Goal: Task Accomplishment & Management: Complete application form

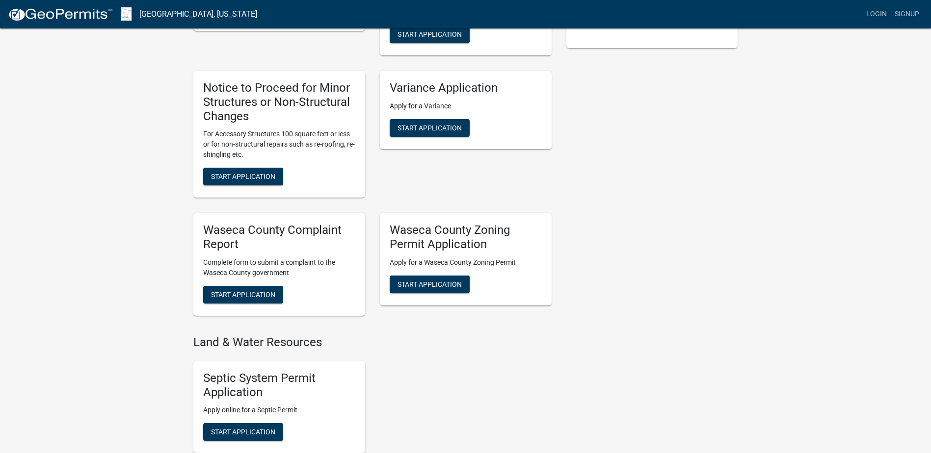
scroll to position [294, 0]
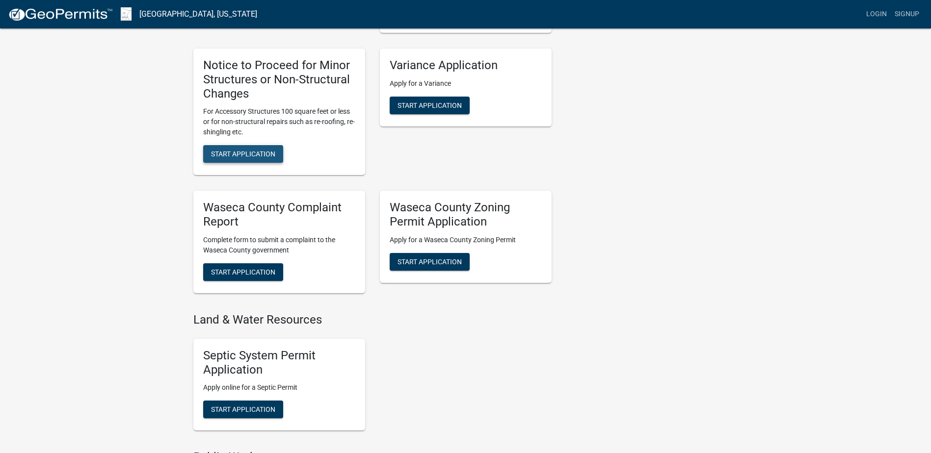
click at [258, 152] on span "Start Application" at bounding box center [243, 154] width 64 height 8
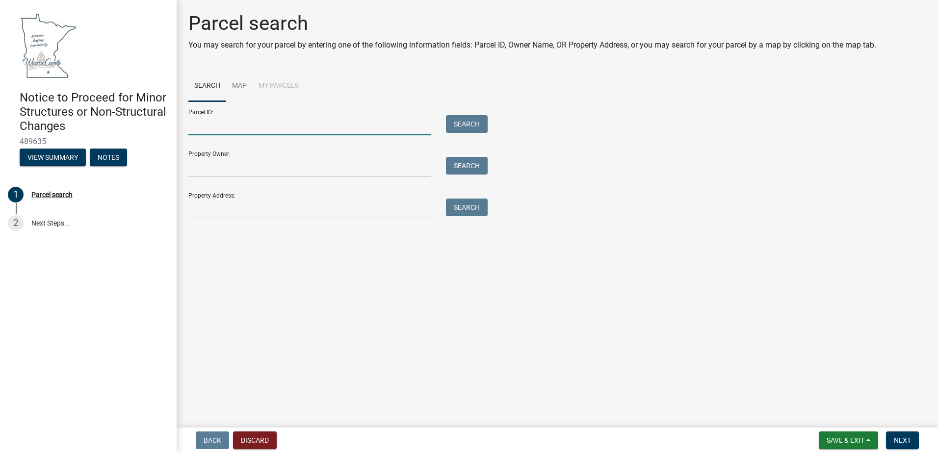
click at [215, 127] on input "Parcel ID:" at bounding box center [309, 125] width 243 height 20
paste input "12.020.0800"
type input "12.020.0800"
click at [480, 123] on button "Search" at bounding box center [467, 124] width 42 height 18
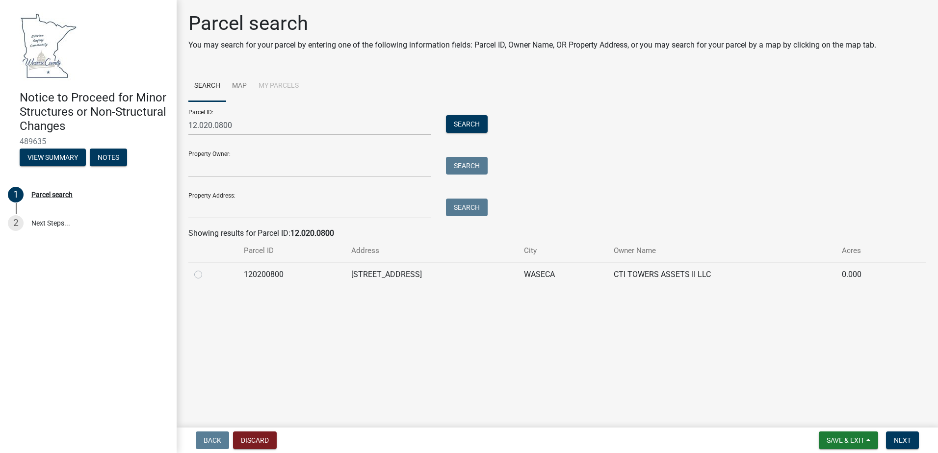
drag, startPoint x: 204, startPoint y: 279, endPoint x: 193, endPoint y: 278, distance: 11.3
click at [201, 279] on div at bounding box center [213, 275] width 38 height 12
click at [206, 269] on label at bounding box center [206, 269] width 0 height 0
click at [206, 275] on input "radio" at bounding box center [209, 272] width 6 height 6
radio input "true"
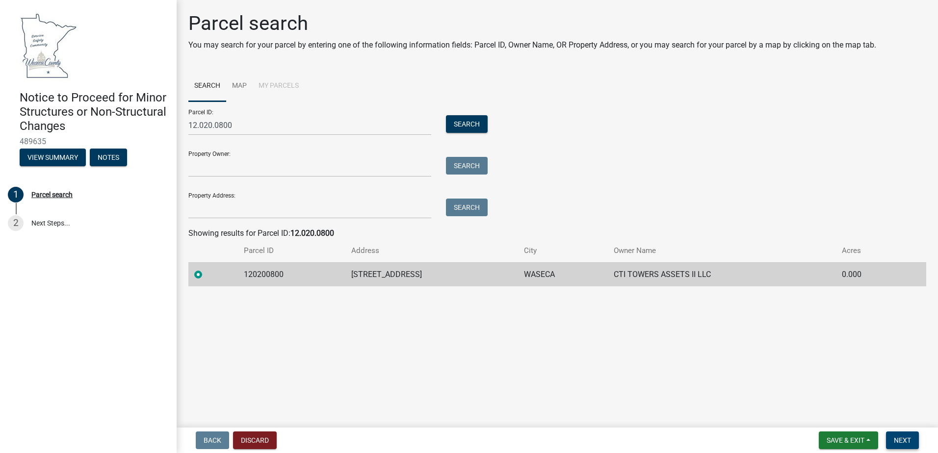
click at [902, 444] on span "Next" at bounding box center [902, 441] width 17 height 8
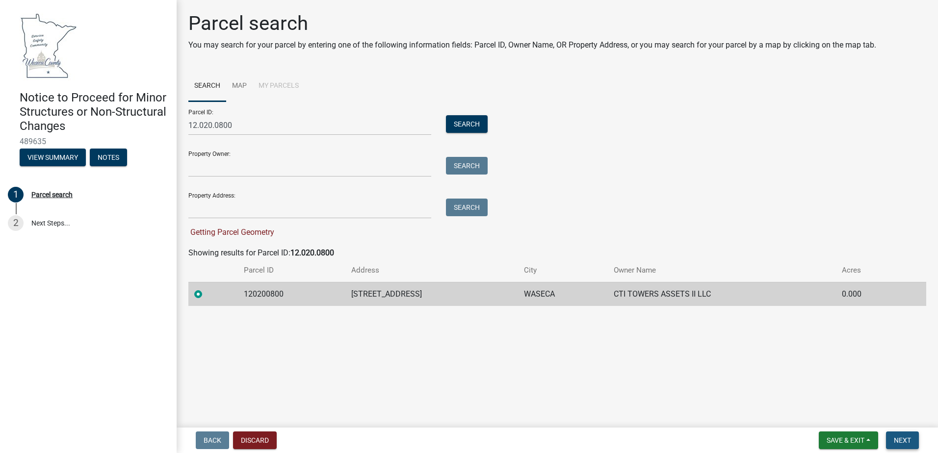
click at [907, 444] on span "Next" at bounding box center [902, 441] width 17 height 8
click at [273, 296] on td "120200800" at bounding box center [292, 294] width 108 height 24
click at [206, 289] on label at bounding box center [206, 289] width 0 height 0
click at [206, 294] on input "radio" at bounding box center [209, 292] width 6 height 6
click at [206, 289] on label at bounding box center [206, 289] width 0 height 0
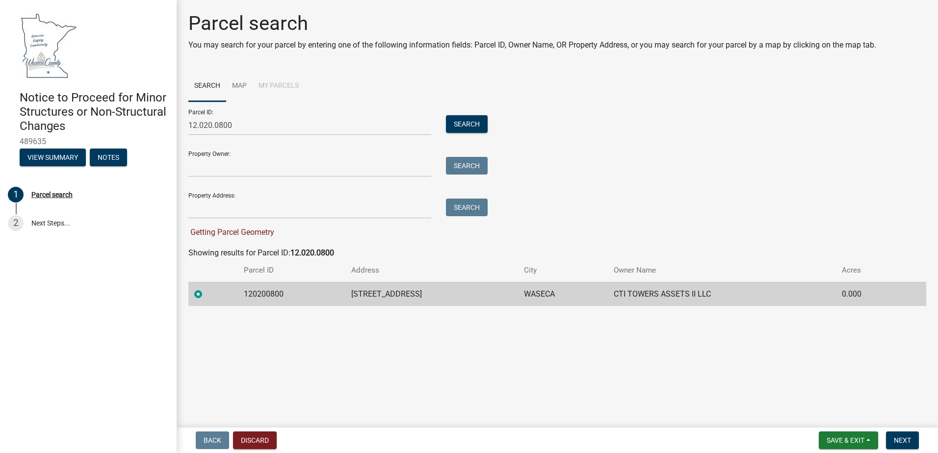
click at [206, 293] on input "radio" at bounding box center [209, 292] width 6 height 6
click at [239, 90] on link "Map" at bounding box center [239, 86] width 26 height 31
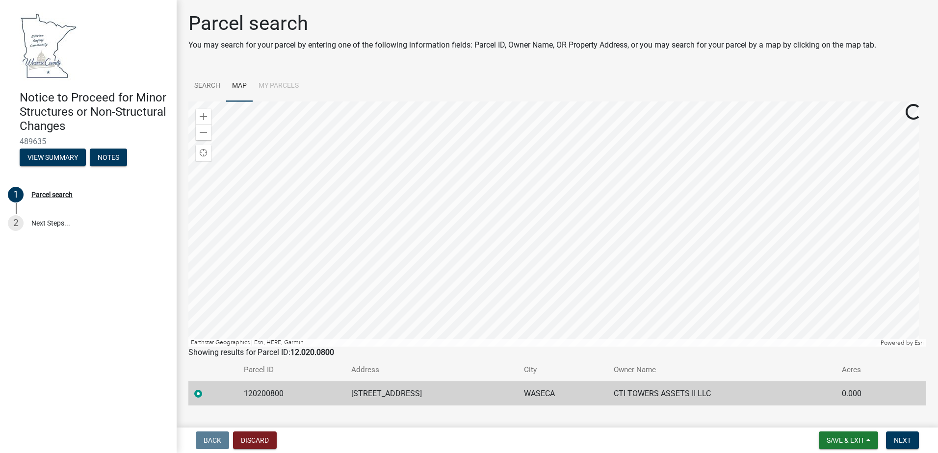
click at [278, 388] on td "120200800" at bounding box center [292, 394] width 108 height 24
click at [273, 396] on td "120200800" at bounding box center [292, 394] width 108 height 24
click at [907, 443] on span "Next" at bounding box center [902, 441] width 17 height 8
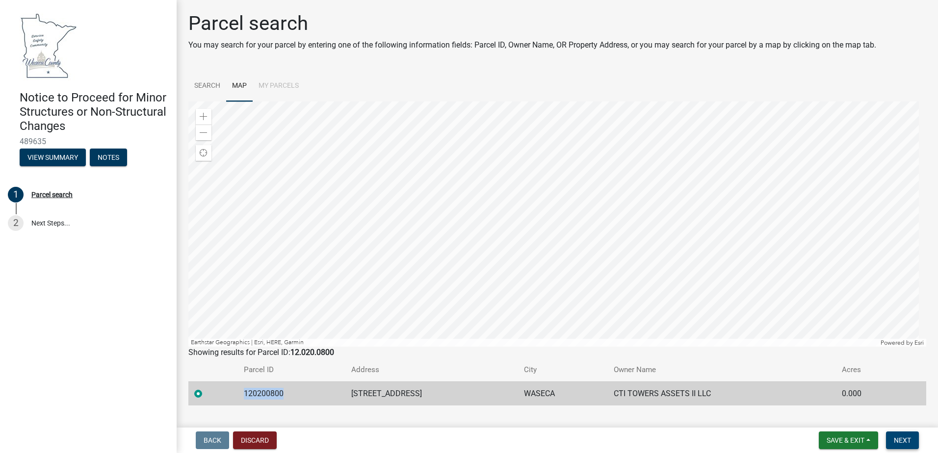
click at [907, 443] on span "Next" at bounding box center [902, 441] width 17 height 8
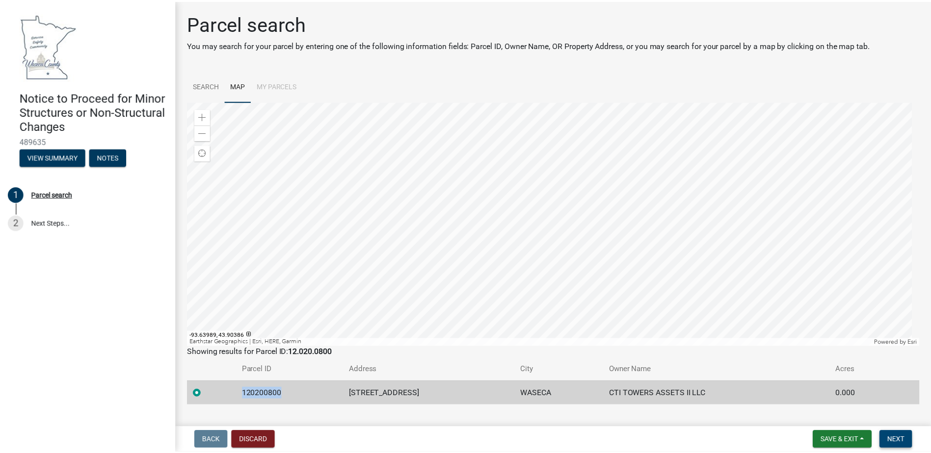
scroll to position [20, 0]
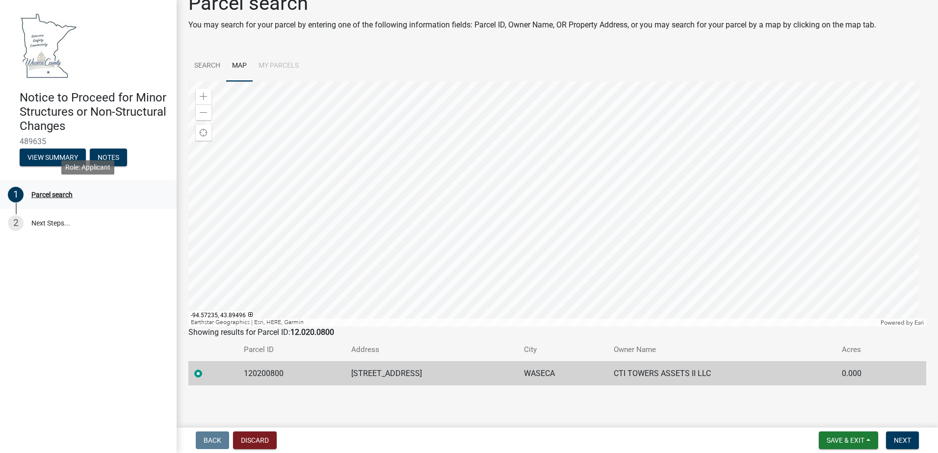
click at [44, 193] on div "Parcel search" at bounding box center [51, 194] width 41 height 7
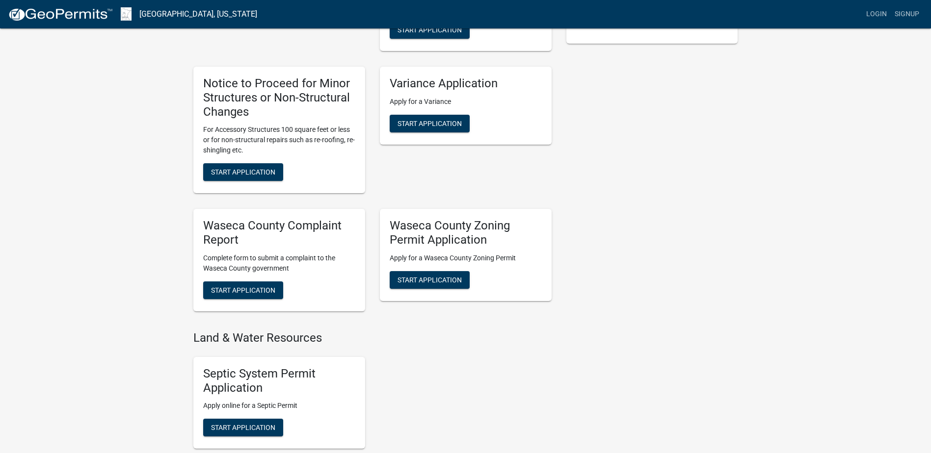
scroll to position [294, 0]
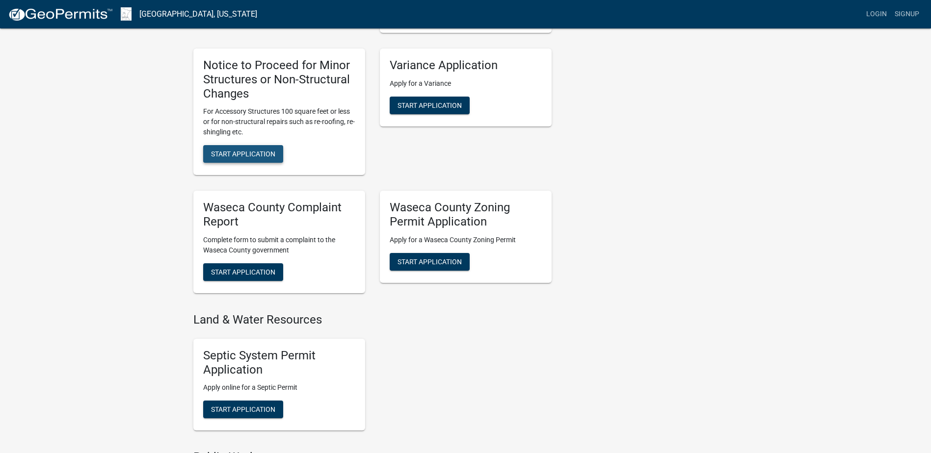
click at [242, 154] on span "Start Application" at bounding box center [243, 154] width 64 height 8
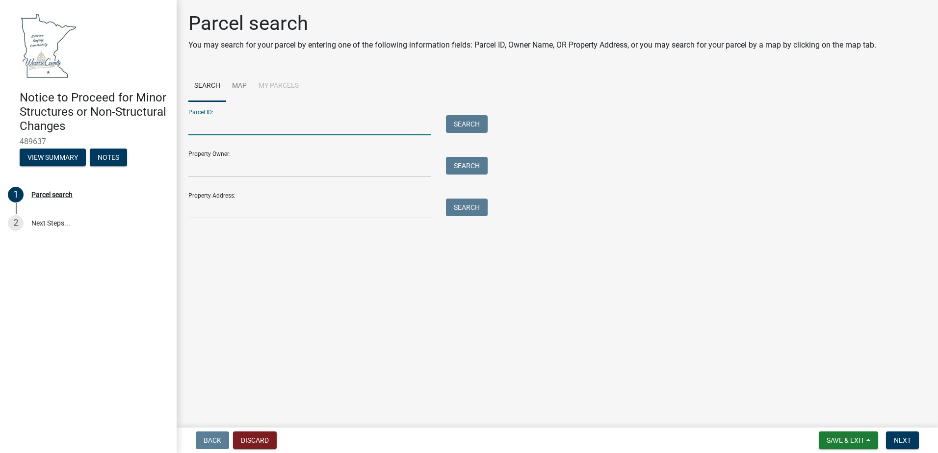
click at [292, 121] on input "Parcel ID:" at bounding box center [309, 125] width 243 height 20
type input "12.020.0800"
click at [468, 121] on button "Search" at bounding box center [467, 124] width 42 height 18
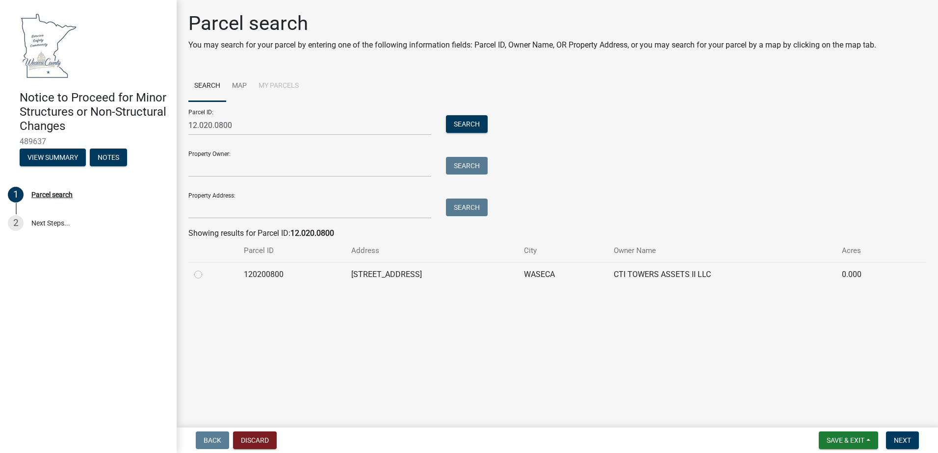
click at [206, 269] on label at bounding box center [206, 269] width 0 height 0
click at [206, 275] on input "radio" at bounding box center [209, 272] width 6 height 6
radio input "true"
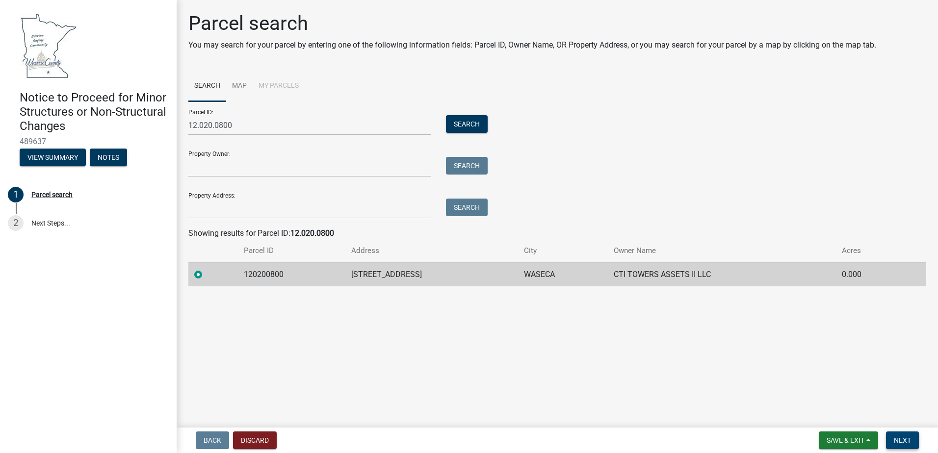
click at [907, 445] on button "Next" at bounding box center [902, 441] width 33 height 18
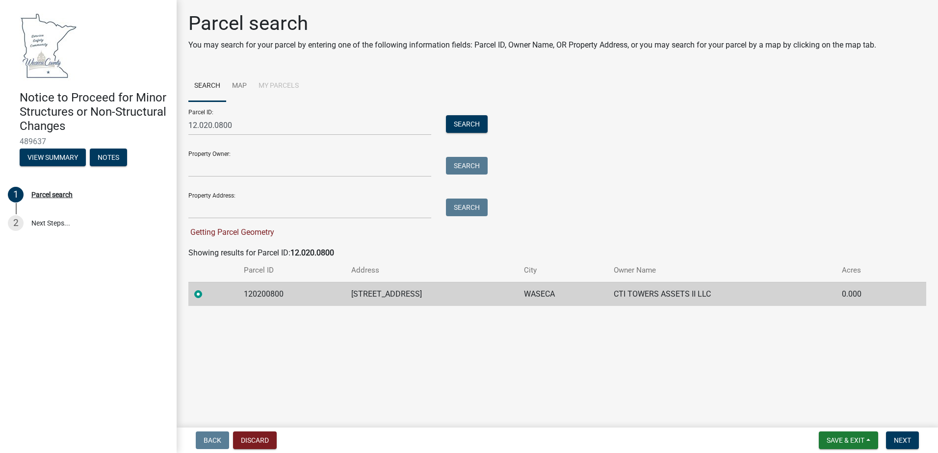
click at [264, 85] on li "My Parcels" at bounding box center [279, 86] width 52 height 31
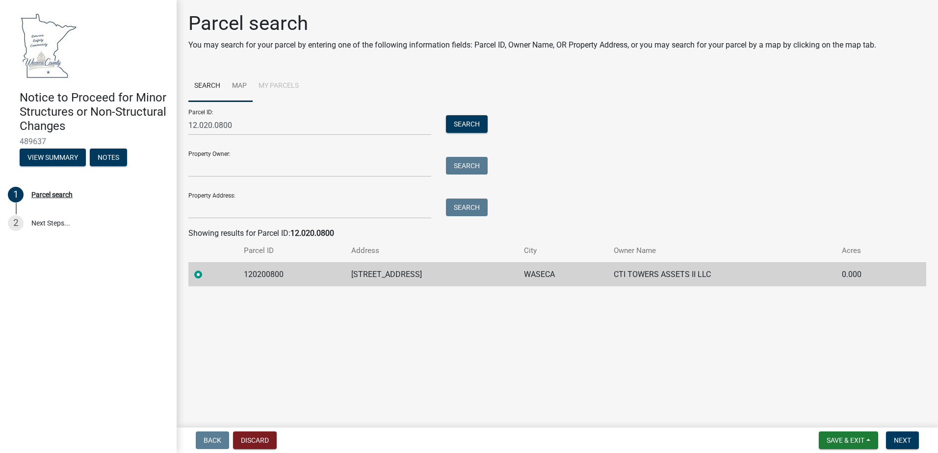
click at [240, 84] on link "Map" at bounding box center [239, 86] width 26 height 31
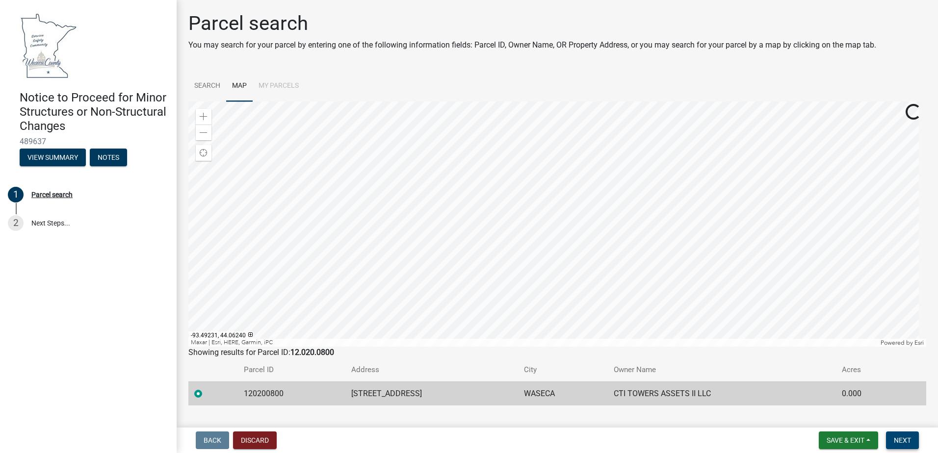
click at [903, 441] on span "Next" at bounding box center [902, 441] width 17 height 8
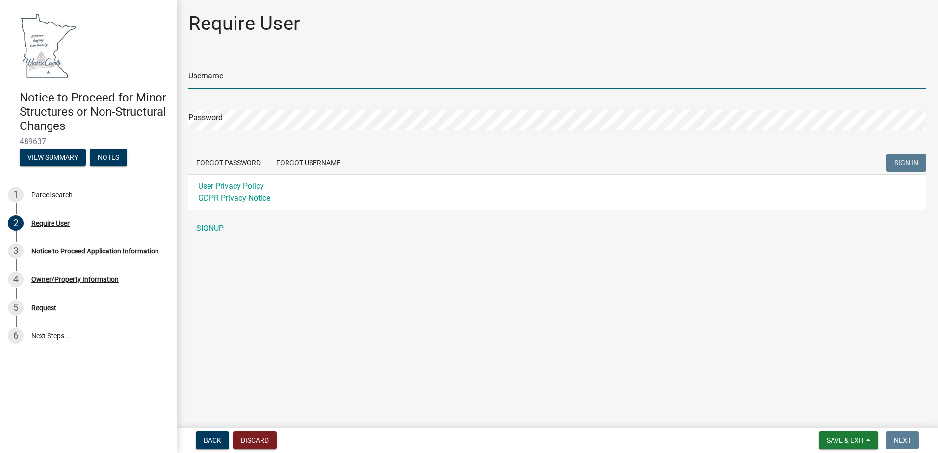
click at [256, 81] on input "Username" at bounding box center [557, 79] width 738 height 20
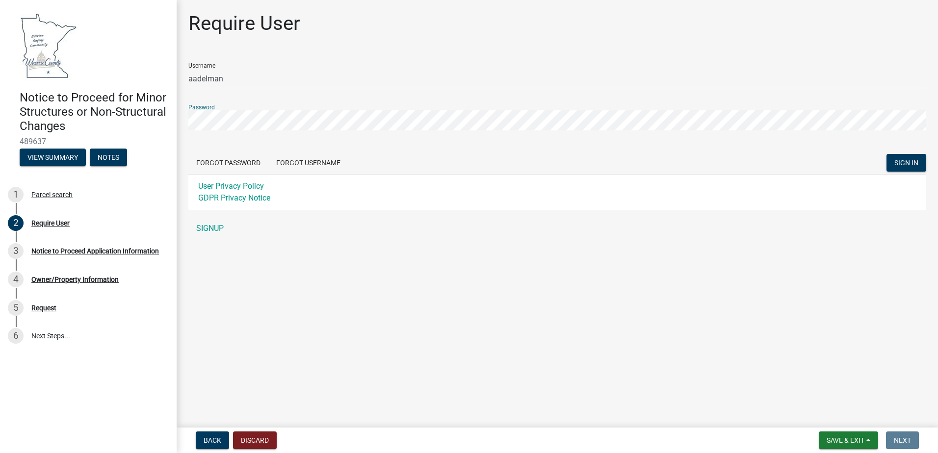
click at [887, 154] on button "SIGN IN" at bounding box center [907, 163] width 40 height 18
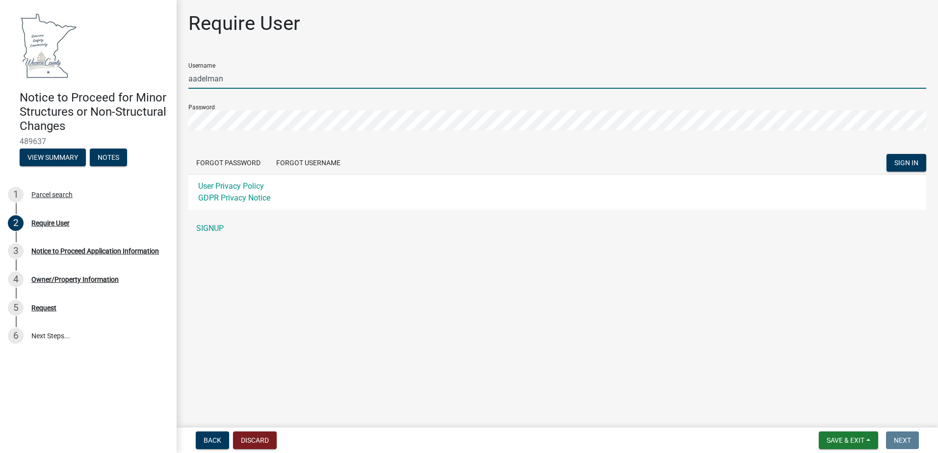
click at [231, 81] on input "aadelman" at bounding box center [557, 79] width 738 height 20
type input "[EMAIL_ADDRESS][DOMAIN_NAME]"
click at [887, 154] on button "SIGN IN" at bounding box center [907, 163] width 40 height 18
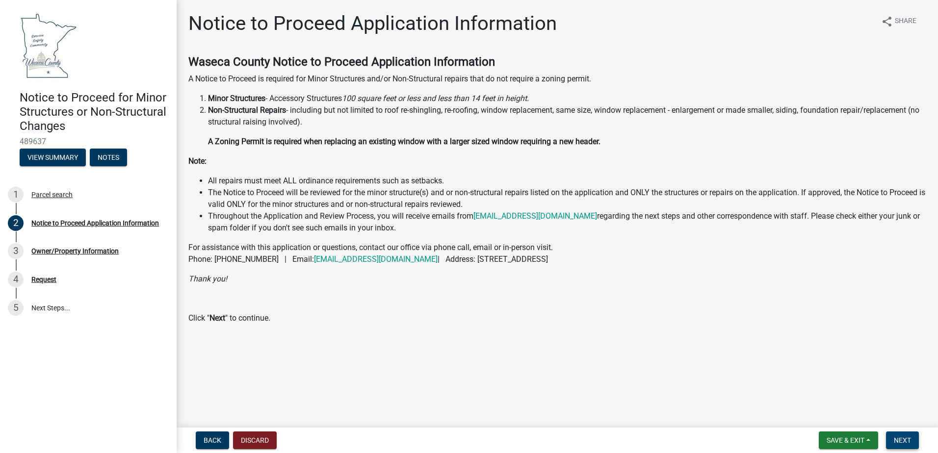
click at [910, 437] on span "Next" at bounding box center [902, 441] width 17 height 8
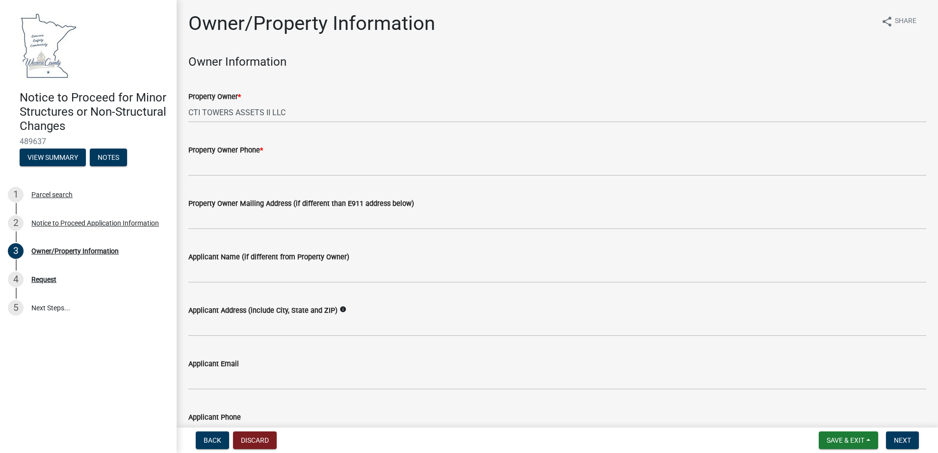
drag, startPoint x: 639, startPoint y: 315, endPoint x: 632, endPoint y: 311, distance: 7.9
click at [639, 315] on div "Applicant Address (include City, State and ZIP) info" at bounding box center [557, 311] width 738 height 12
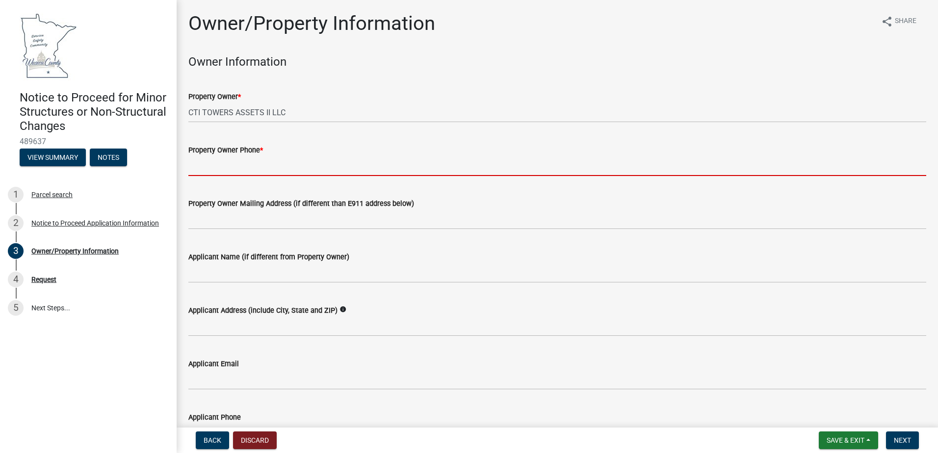
click at [225, 162] on input "Property Owner Phone *" at bounding box center [557, 166] width 738 height 20
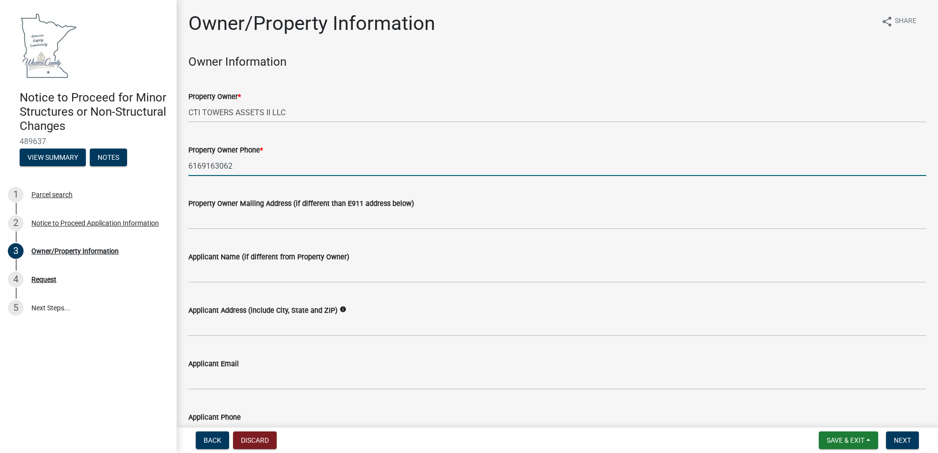
type input "6169163062"
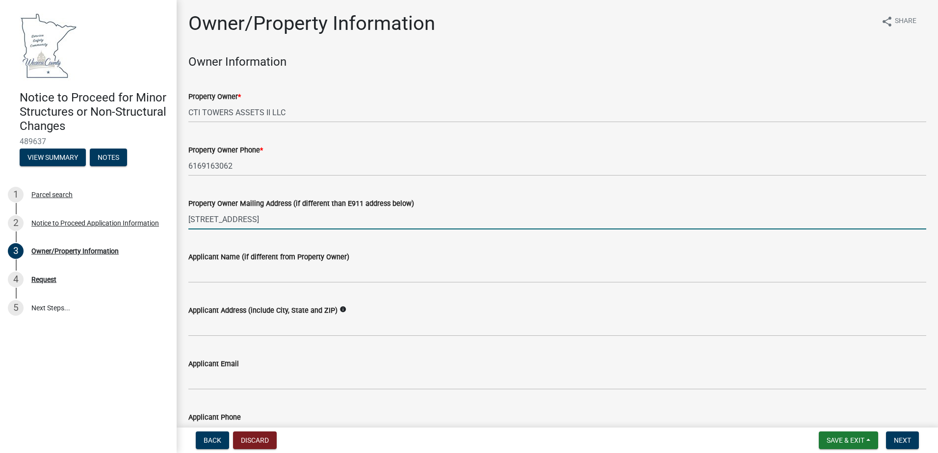
type input "[STREET_ADDRESS]"
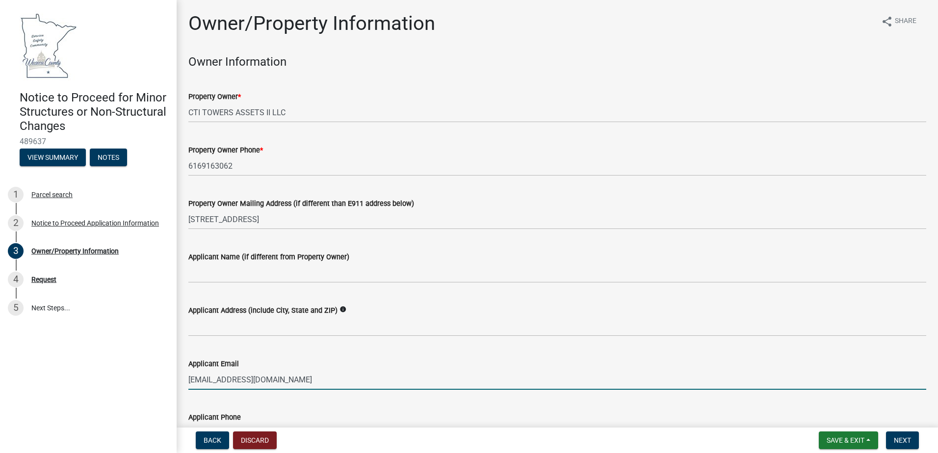
type input "[EMAIL_ADDRESS][DOMAIN_NAME]"
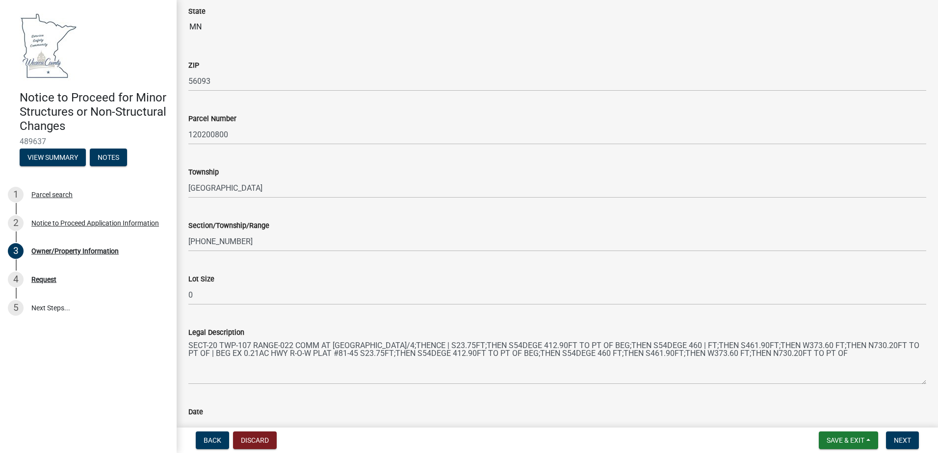
scroll to position [649, 0]
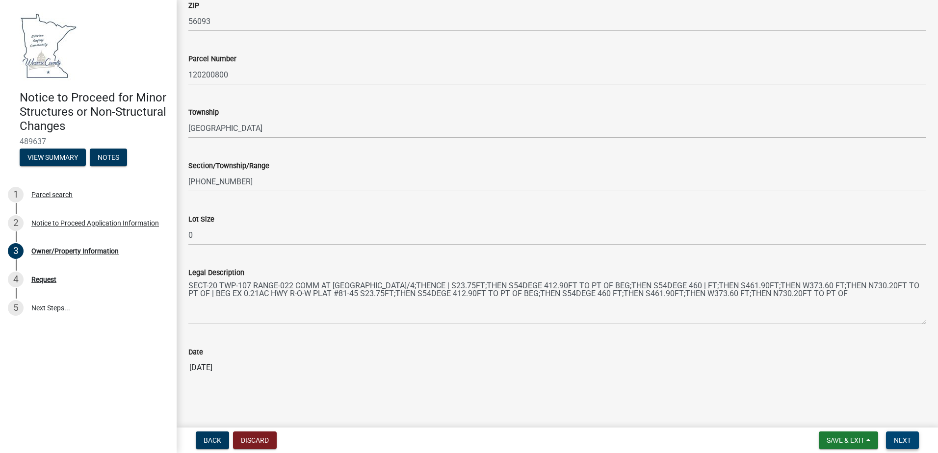
click at [890, 436] on button "Next" at bounding box center [902, 441] width 33 height 18
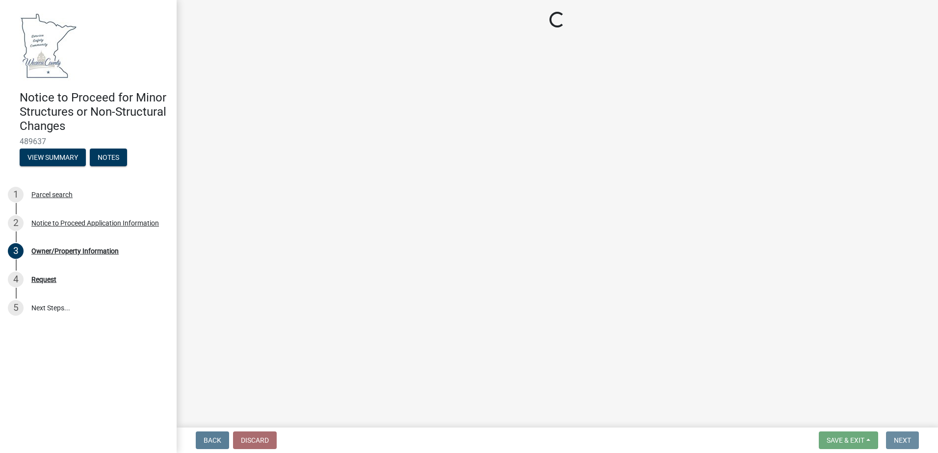
scroll to position [0, 0]
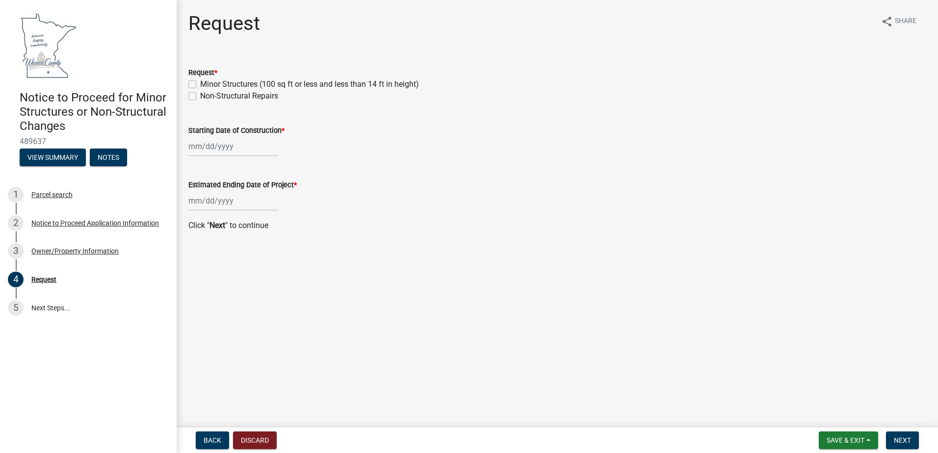
click at [200, 83] on label "Minor Structures (100 sq ft or less and less than 14 ft in height)" at bounding box center [309, 85] width 219 height 12
click at [200, 83] on input "Minor Structures (100 sq ft or less and less than 14 ft in height)" at bounding box center [203, 82] width 6 height 6
checkbox input "true"
checkbox input "false"
click at [200, 83] on label "Minor Structures (100 sq ft or less and less than 14 ft in height)" at bounding box center [309, 85] width 219 height 12
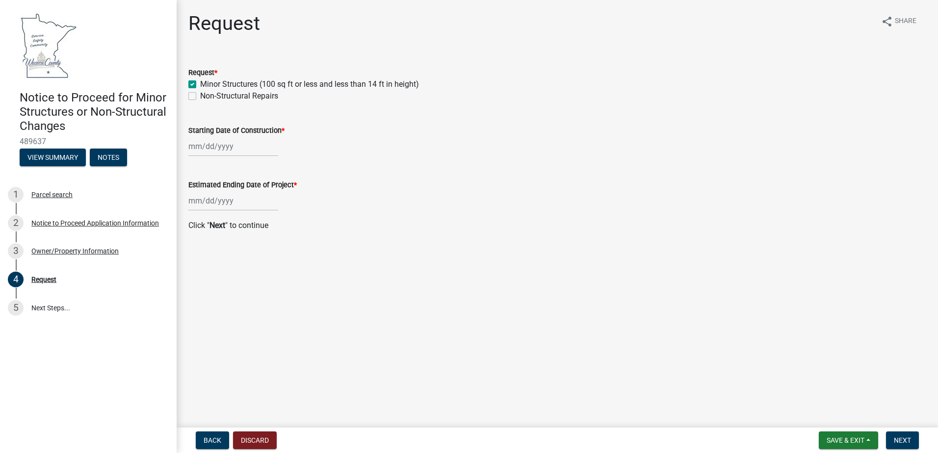
click at [200, 83] on input "Minor Structures (100 sq ft or less and less than 14 ft in height)" at bounding box center [203, 82] width 6 height 6
checkbox input "false"
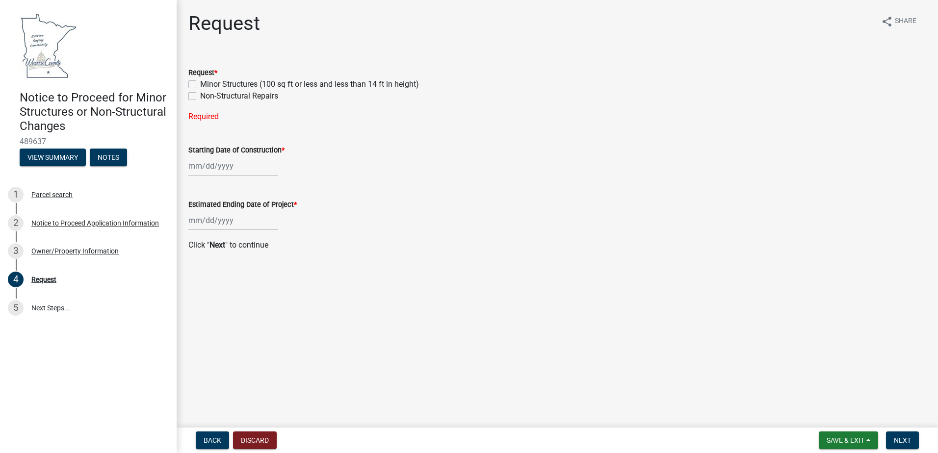
click at [200, 94] on label "Non-Structural Repairs" at bounding box center [239, 96] width 78 height 12
click at [200, 94] on input "Non-Structural Repairs" at bounding box center [203, 93] width 6 height 6
checkbox input "true"
checkbox input "false"
checkbox input "true"
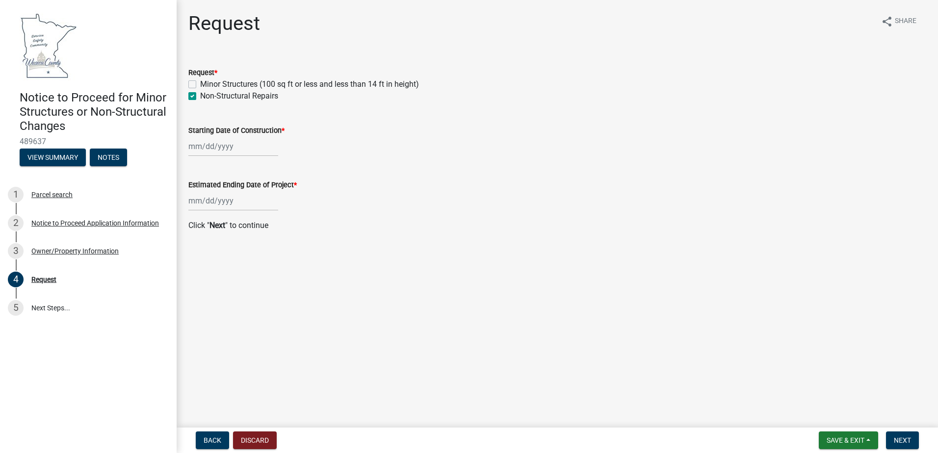
select select "10"
select select "2025"
click at [214, 142] on div "[PERSON_NAME] Feb Mar Apr [PERSON_NAME][DATE] Oct Nov [DATE] 1526 1527 1528 152…" at bounding box center [233, 146] width 90 height 20
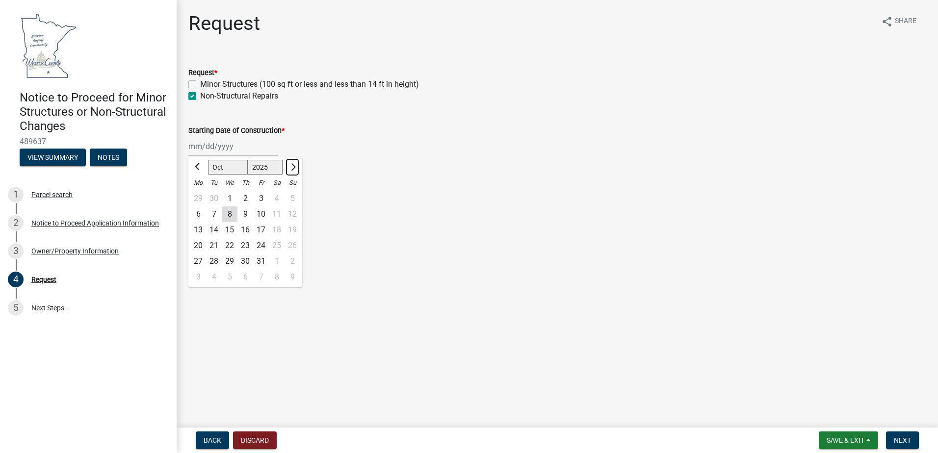
click at [290, 172] on button "Next month" at bounding box center [293, 167] width 12 height 16
select select "11"
click at [217, 214] on div "4" at bounding box center [214, 215] width 16 height 16
type input "[DATE]"
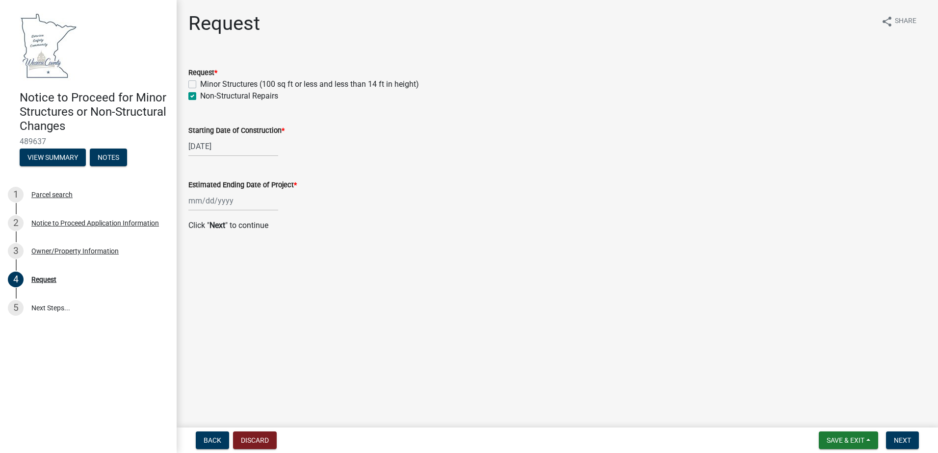
click at [238, 202] on div at bounding box center [233, 201] width 90 height 20
select select "10"
select select "2025"
click at [229, 285] on div "15" at bounding box center [230, 285] width 16 height 16
type input "[DATE]"
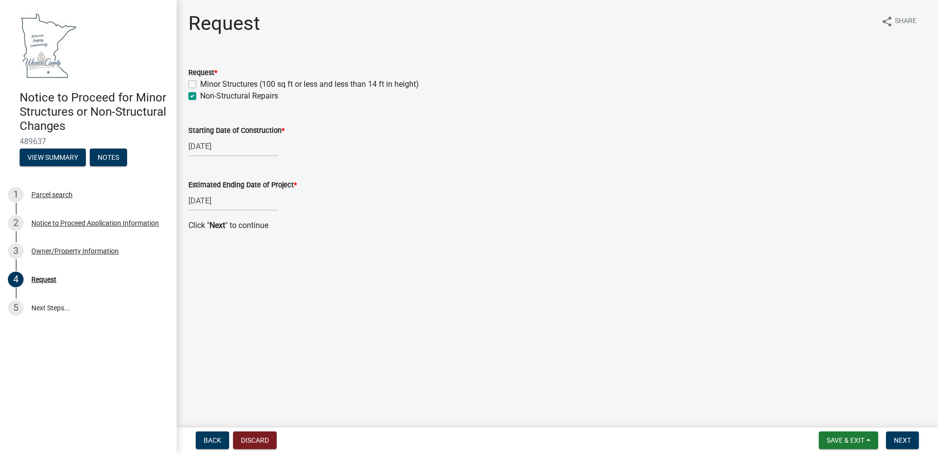
select select "10"
select select "2025"
click at [199, 196] on div "[DATE] [PERSON_NAME] Apr May Jun [DATE] Aug Sep Oct Nov [DATE] 1526 1527 1528 1…" at bounding box center [233, 201] width 90 height 20
click at [291, 220] on span "Next month" at bounding box center [292, 221] width 7 height 7
select select "11"
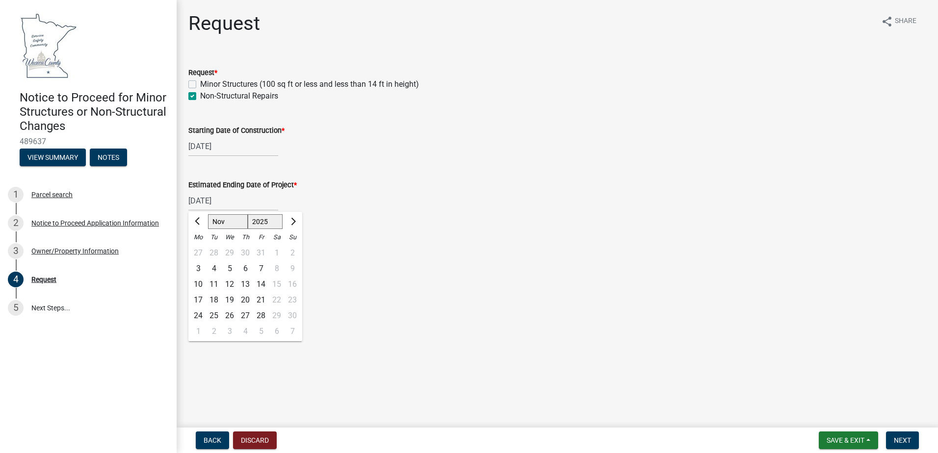
click at [212, 300] on div "18" at bounding box center [214, 300] width 16 height 16
type input "[DATE]"
click at [909, 441] on span "Next" at bounding box center [902, 441] width 17 height 8
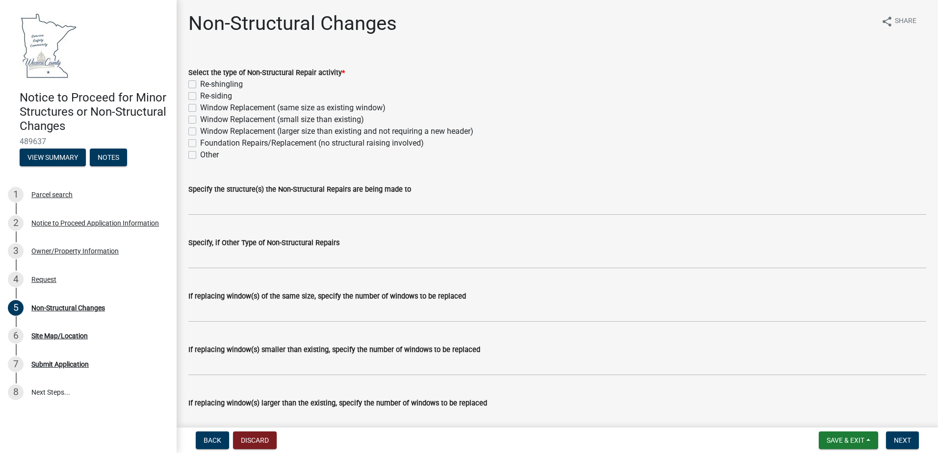
click at [200, 154] on label "Other" at bounding box center [209, 155] width 19 height 12
click at [200, 154] on input "Other" at bounding box center [203, 152] width 6 height 6
checkbox input "true"
checkbox input "false"
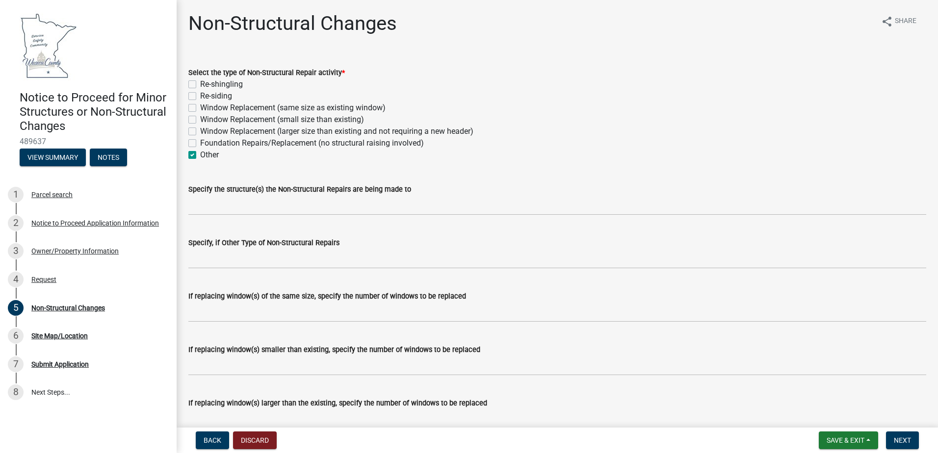
checkbox input "false"
checkbox input "true"
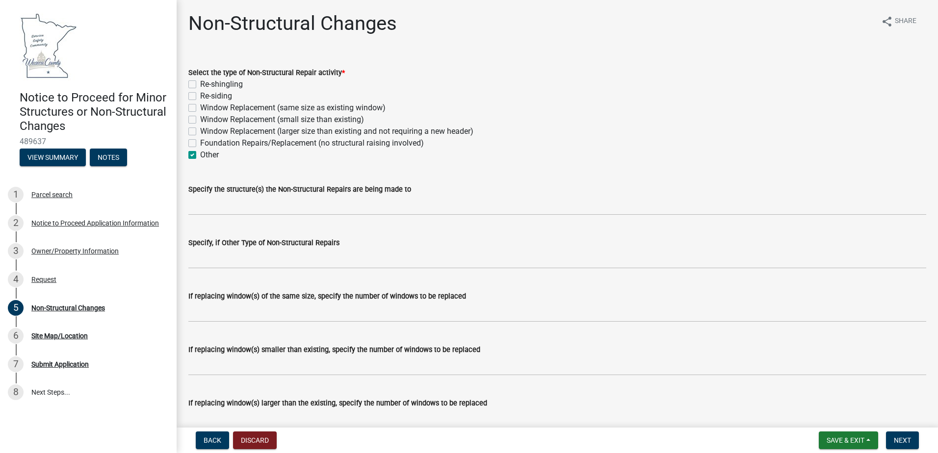
scroll to position [49, 0]
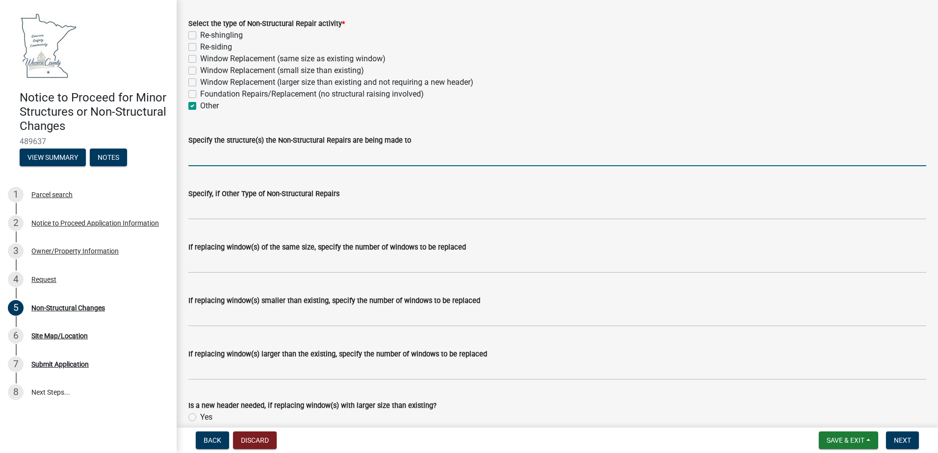
click at [229, 154] on input "Specify the structure(s) the Non-Structural Repairs are being made to" at bounding box center [557, 156] width 738 height 20
type input "Cell Tower"
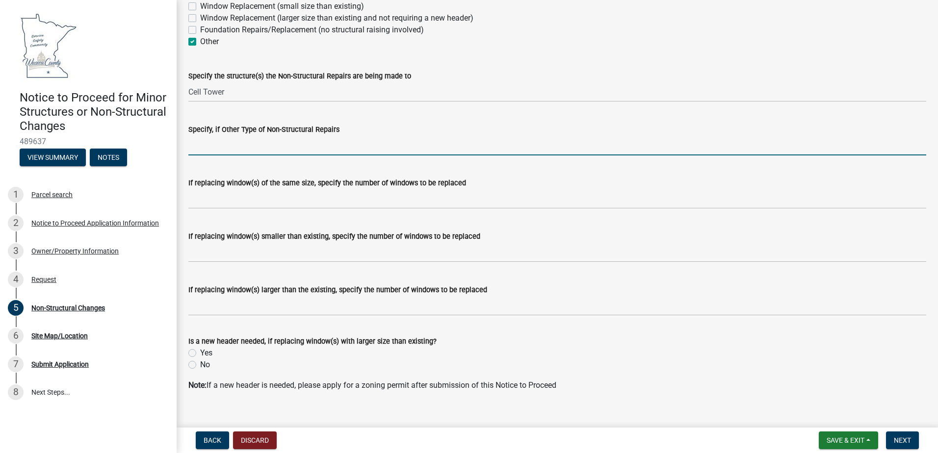
scroll to position [127, 0]
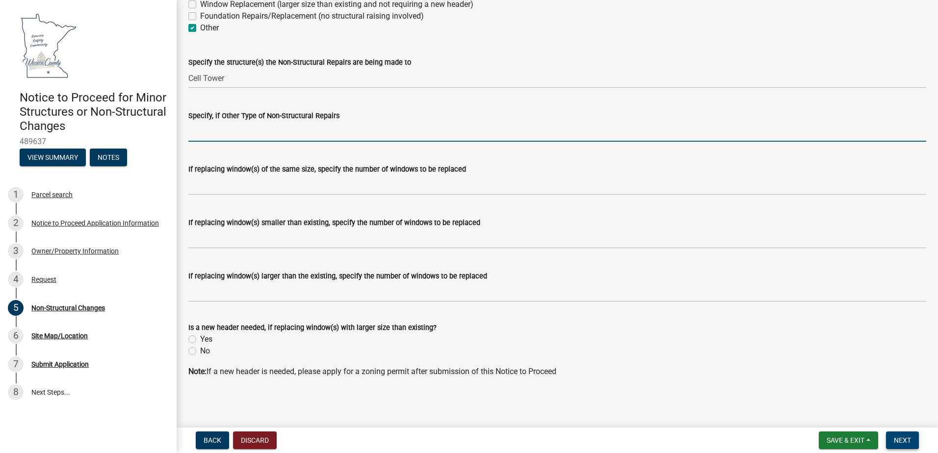
click at [910, 437] on span "Next" at bounding box center [902, 441] width 17 height 8
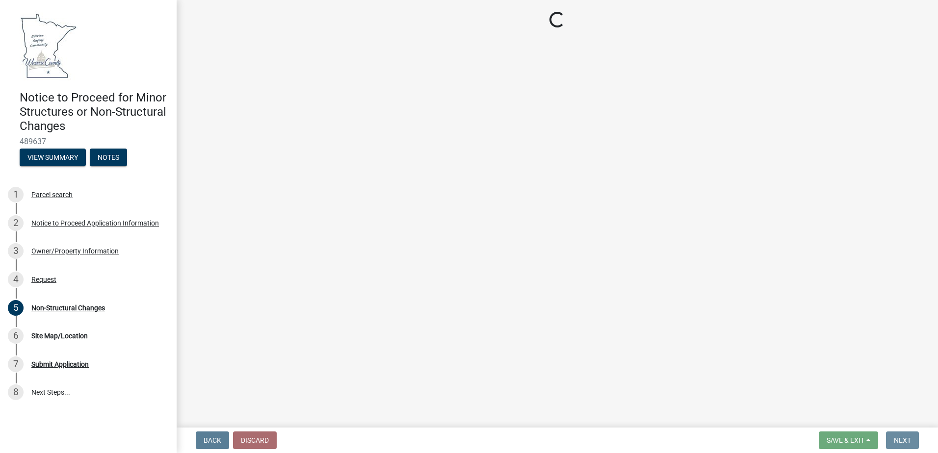
scroll to position [0, 0]
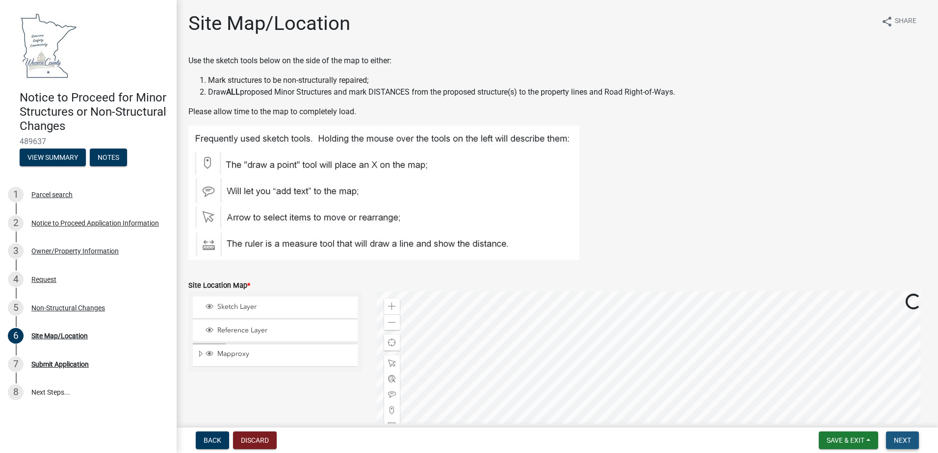
click at [893, 439] on button "Next" at bounding box center [902, 441] width 33 height 18
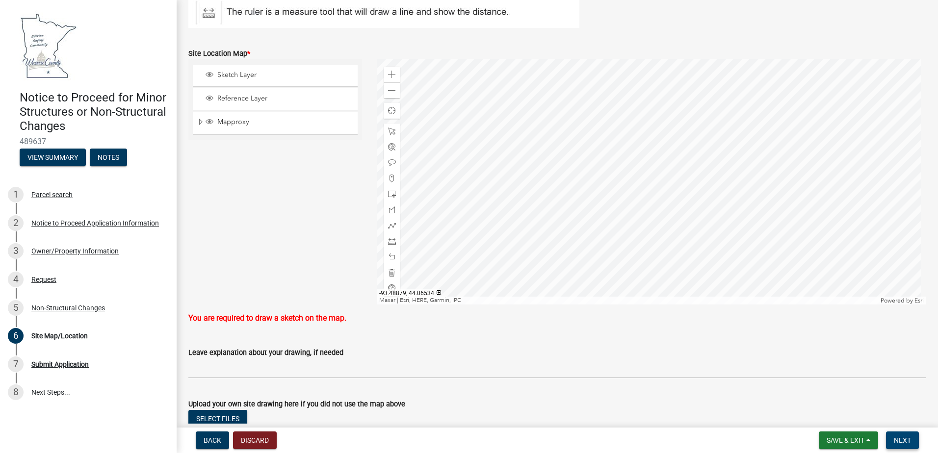
scroll to position [245, 0]
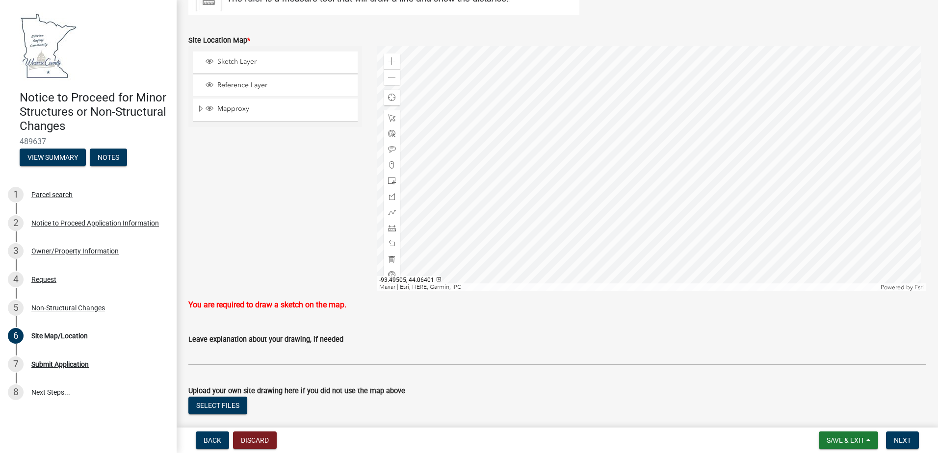
click at [639, 179] on div at bounding box center [652, 168] width 550 height 245
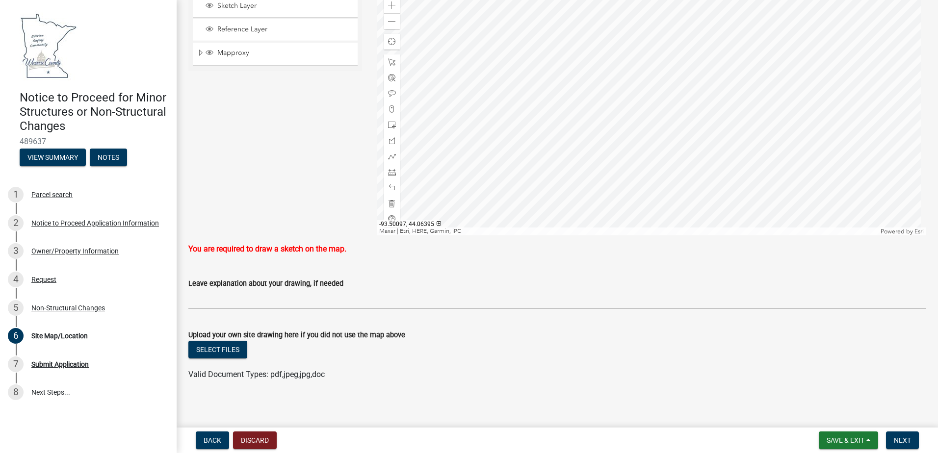
scroll to position [305, 0]
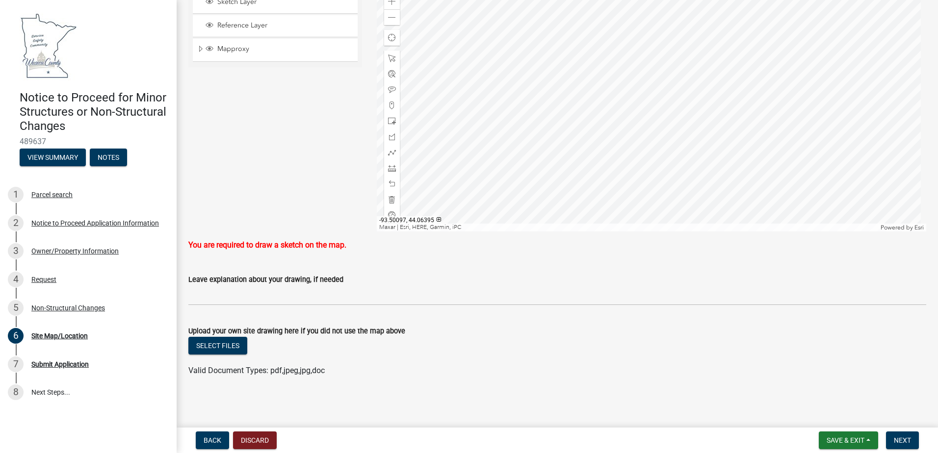
click at [224, 355] on div "Select files" at bounding box center [557, 347] width 738 height 20
click at [224, 349] on button "Select files" at bounding box center [217, 346] width 59 height 18
click at [902, 442] on span "Next" at bounding box center [902, 441] width 17 height 8
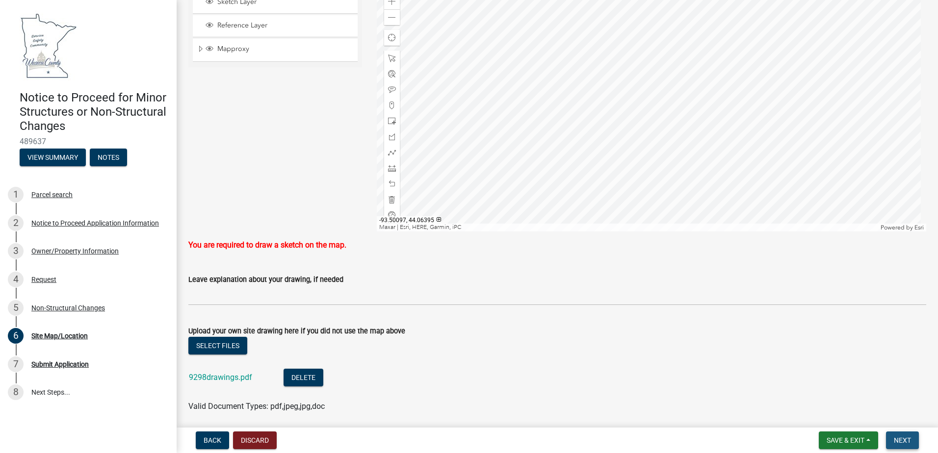
click at [902, 442] on span "Next" at bounding box center [902, 441] width 17 height 8
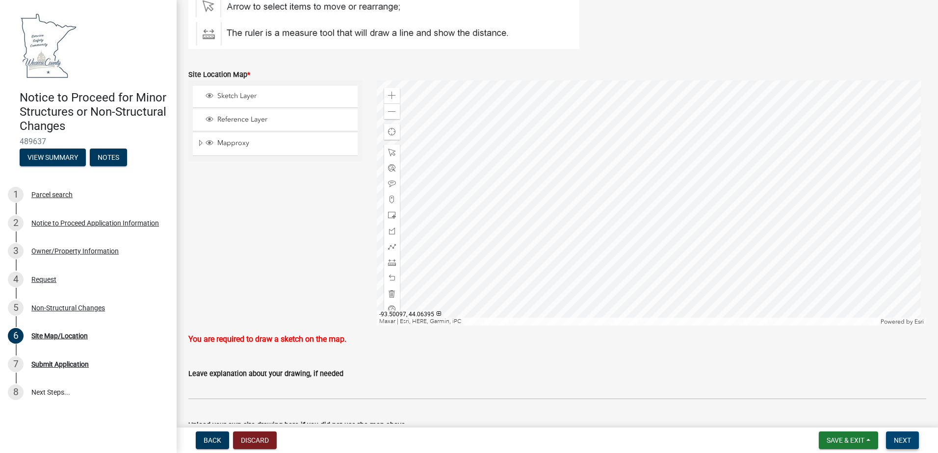
scroll to position [207, 0]
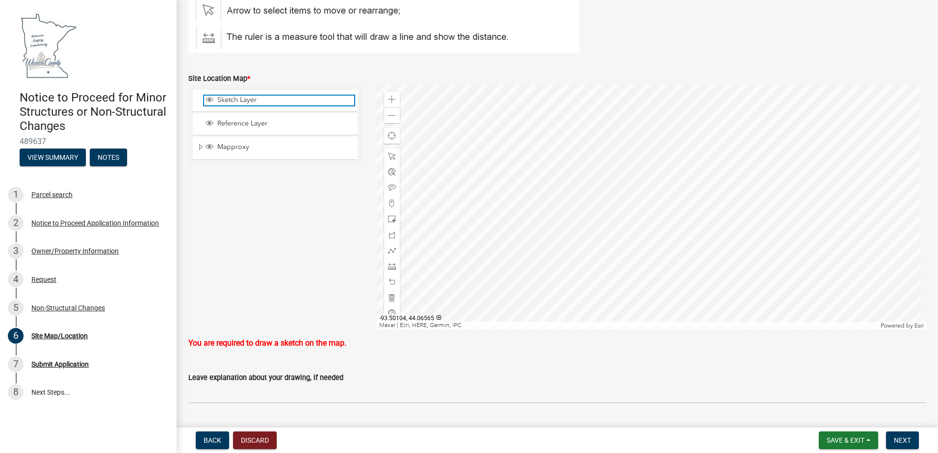
click at [252, 101] on span "Sketch Layer" at bounding box center [284, 100] width 139 height 9
click at [644, 224] on div at bounding box center [652, 206] width 550 height 245
click at [651, 209] on div at bounding box center [652, 206] width 550 height 245
click at [898, 438] on span "Next" at bounding box center [902, 441] width 17 height 8
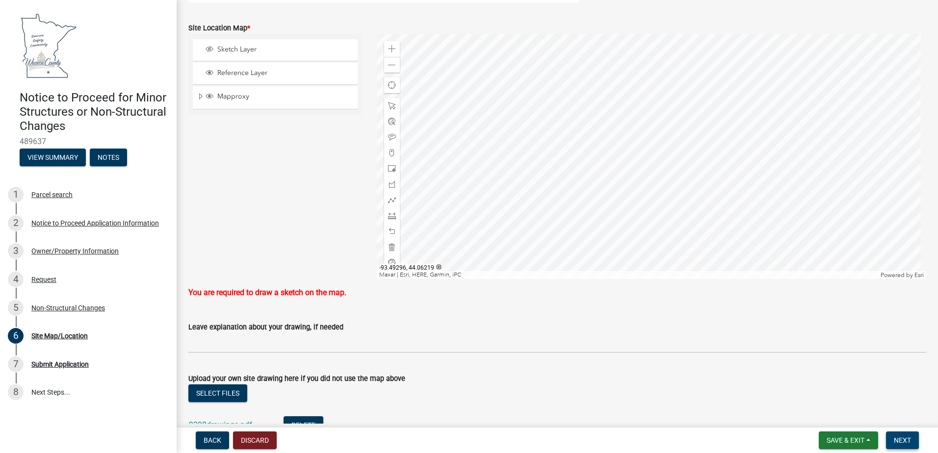
scroll to position [305, 0]
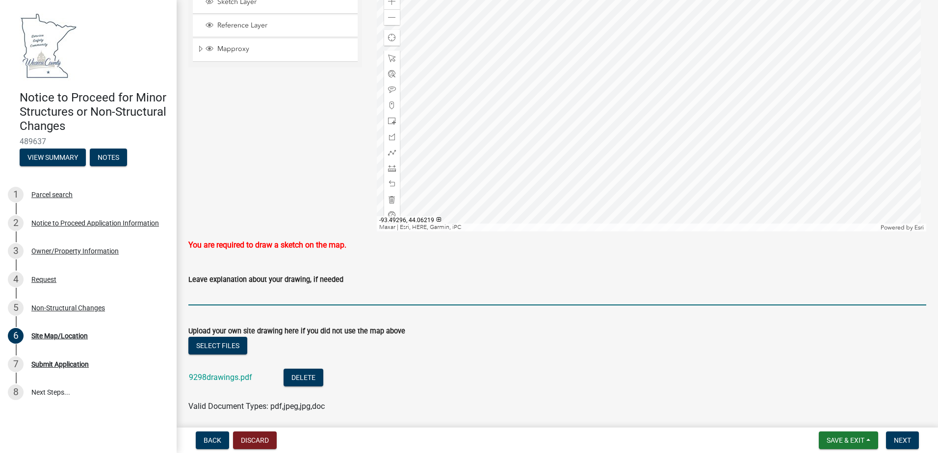
click at [219, 298] on input "Leave explanation about your drawing, if needed" at bounding box center [557, 296] width 738 height 20
click at [911, 442] on span "Next" at bounding box center [902, 441] width 17 height 8
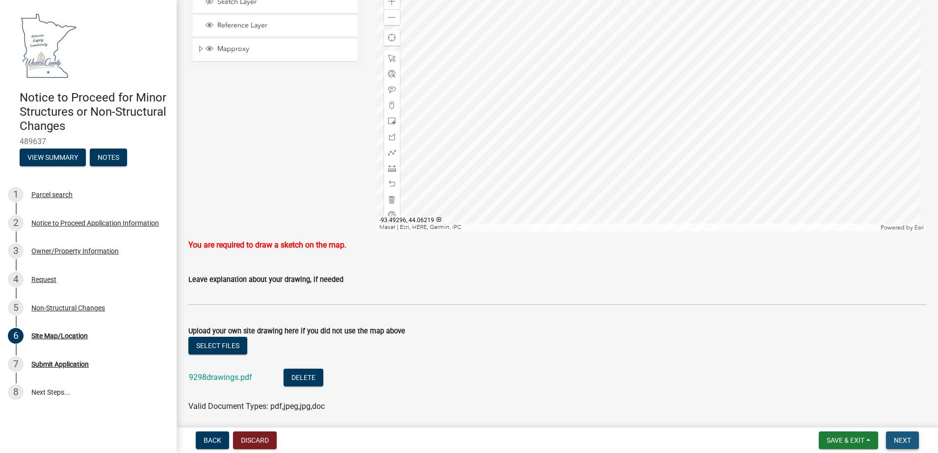
click at [911, 442] on span "Next" at bounding box center [902, 441] width 17 height 8
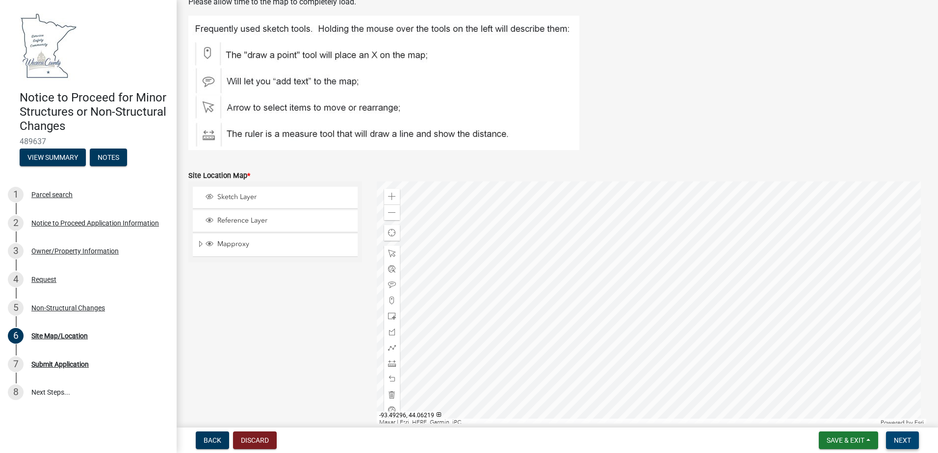
scroll to position [109, 0]
click at [201, 245] on span "Expand" at bounding box center [201, 245] width 8 height 9
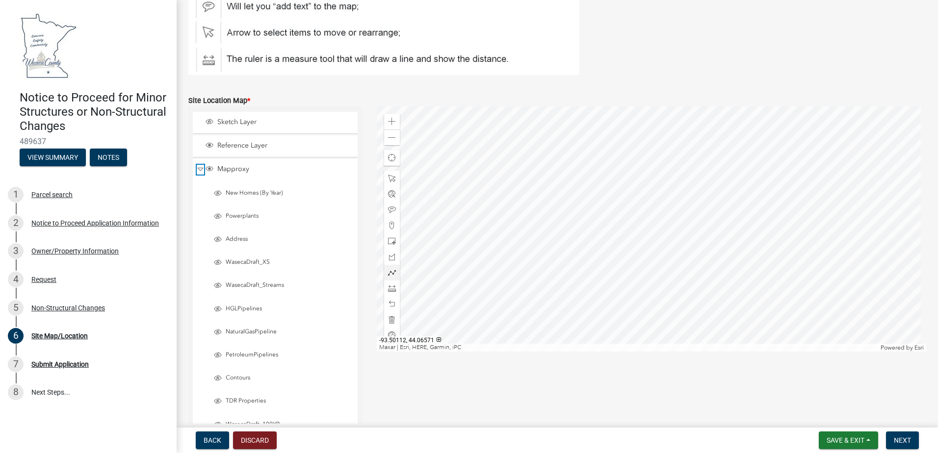
scroll to position [207, 0]
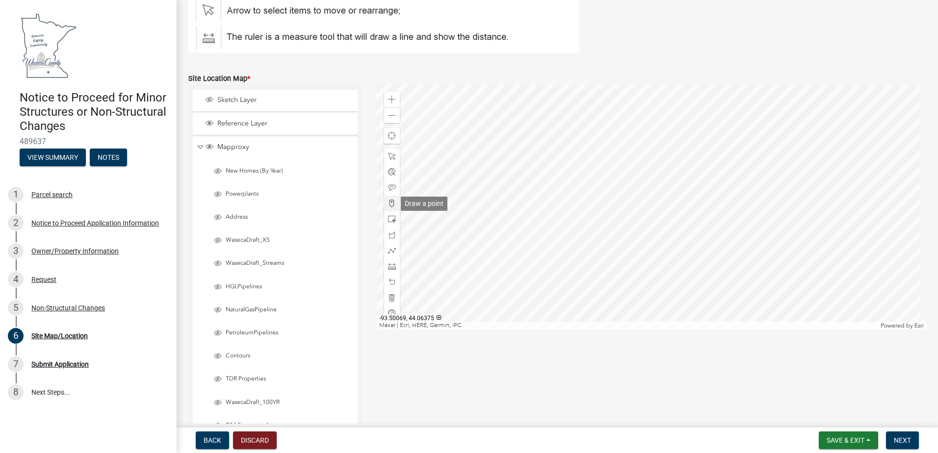
click at [391, 203] on span at bounding box center [392, 204] width 8 height 8
click at [652, 219] on div at bounding box center [652, 206] width 550 height 245
click at [655, 223] on div at bounding box center [652, 206] width 550 height 245
click at [661, 229] on div at bounding box center [652, 206] width 550 height 245
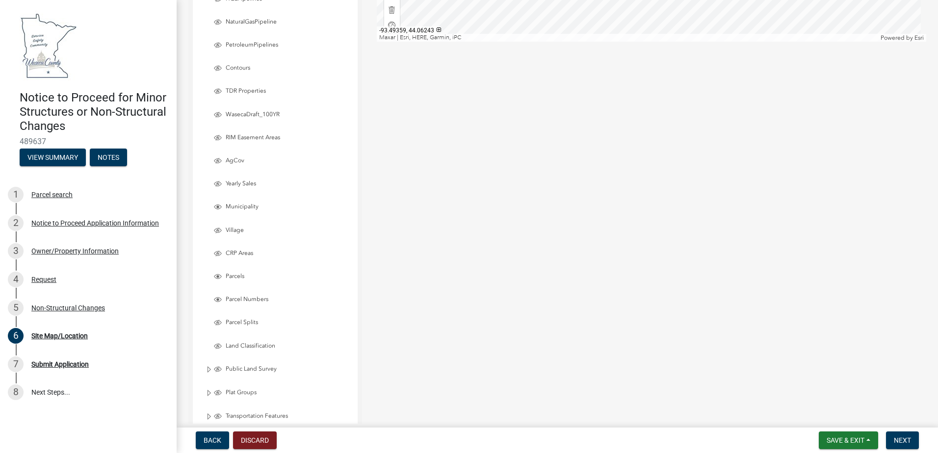
scroll to position [501, 0]
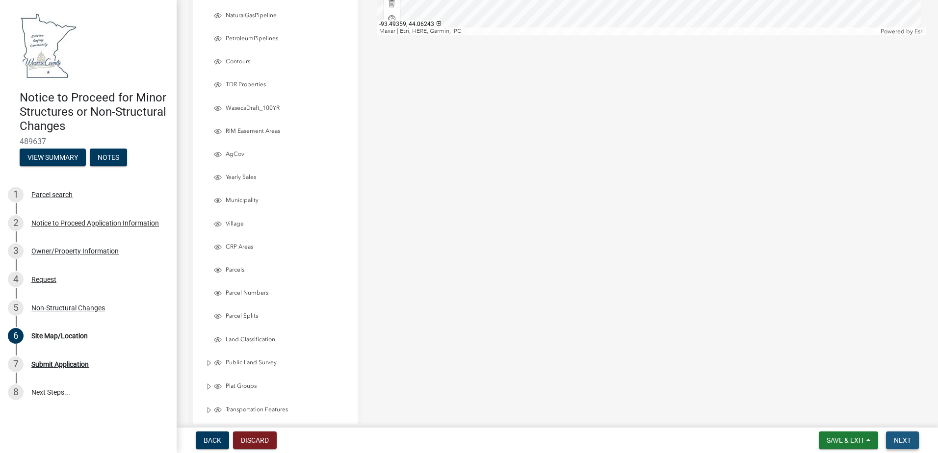
click at [898, 444] on span "Next" at bounding box center [902, 441] width 17 height 8
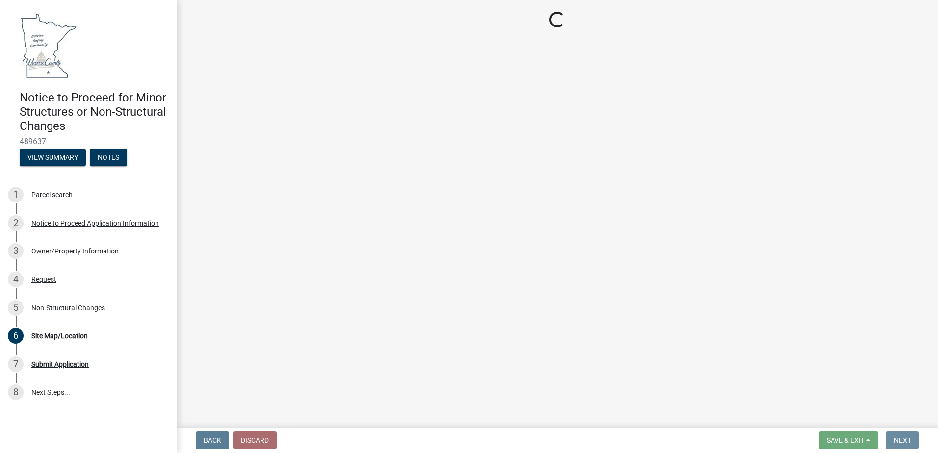
scroll to position [0, 0]
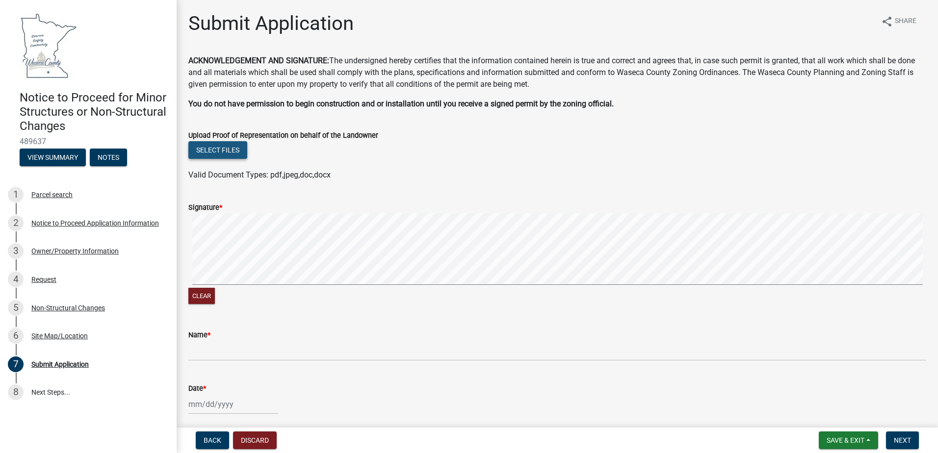
click at [234, 151] on button "Select files" at bounding box center [217, 150] width 59 height 18
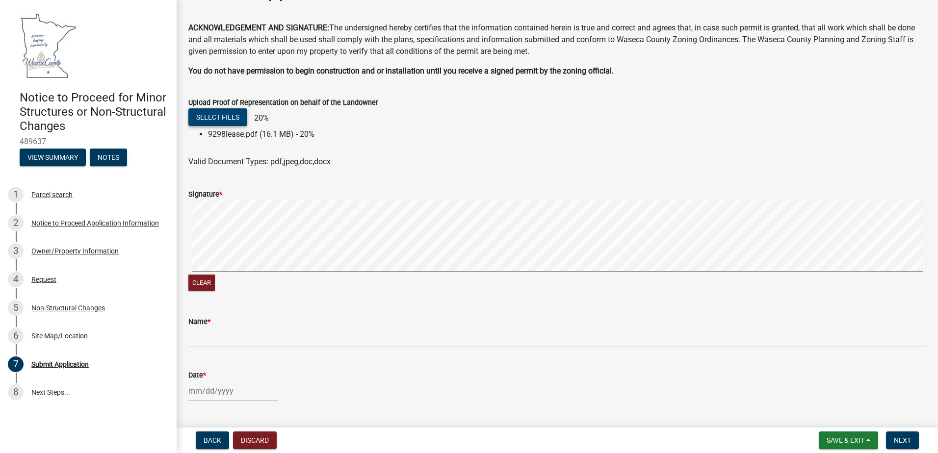
scroll to position [49, 0]
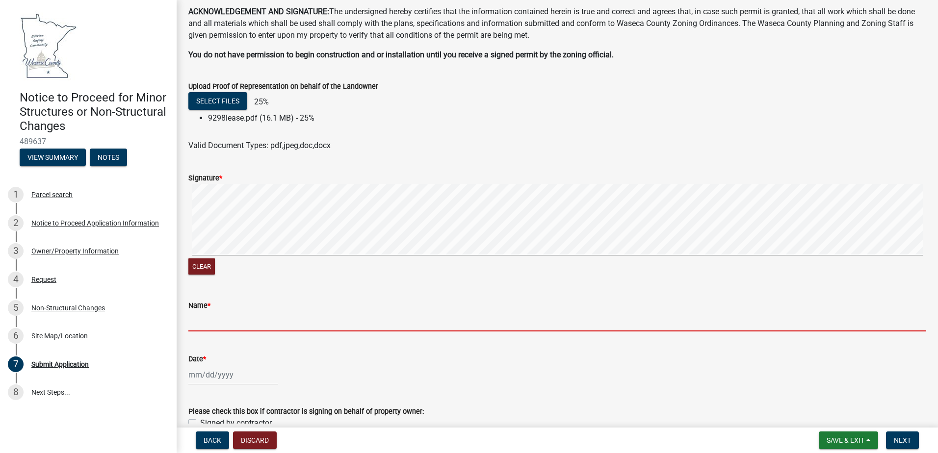
click at [220, 327] on input "Name *" at bounding box center [557, 322] width 738 height 20
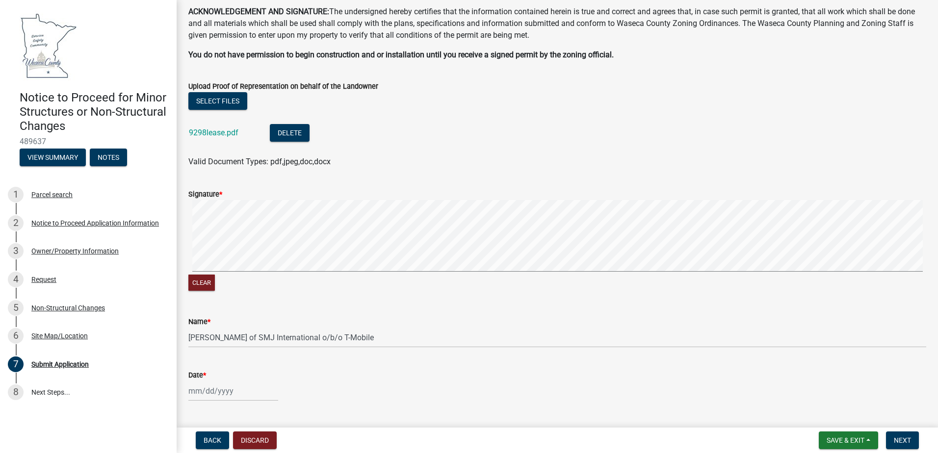
click at [521, 281] on div "Clear" at bounding box center [557, 284] width 738 height 19
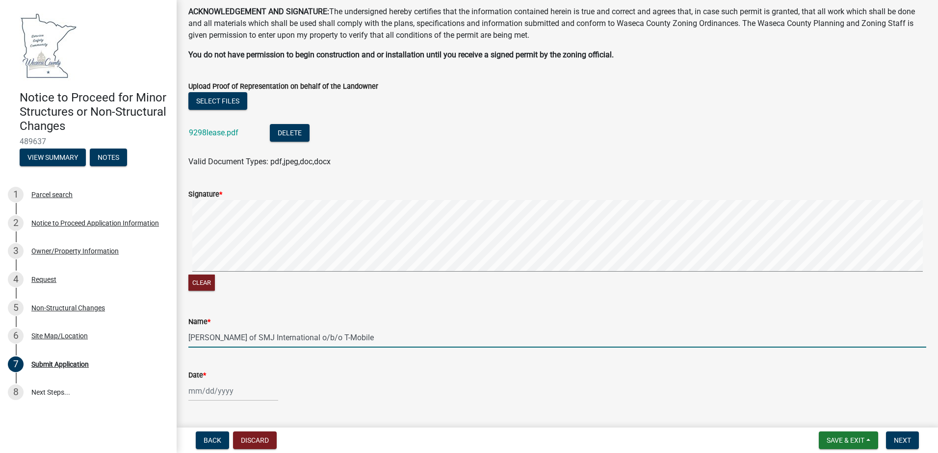
drag, startPoint x: 370, startPoint y: 334, endPoint x: 339, endPoint y: 341, distance: 31.7
click at [339, 341] on input "[PERSON_NAME] of SMJ International o/b/o T-Mobile" at bounding box center [557, 338] width 738 height 20
type input "[PERSON_NAME] of SMJ International o/b/o Verizon"
click at [217, 388] on div at bounding box center [233, 391] width 90 height 20
select select "10"
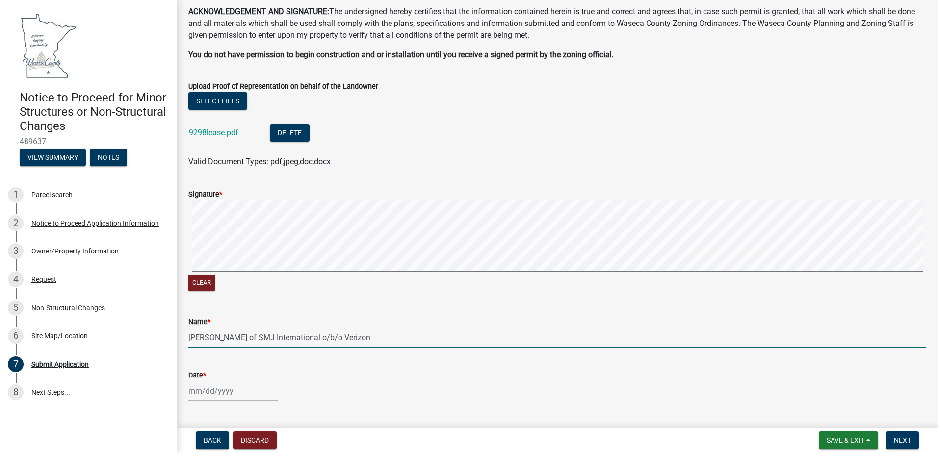
select select "2025"
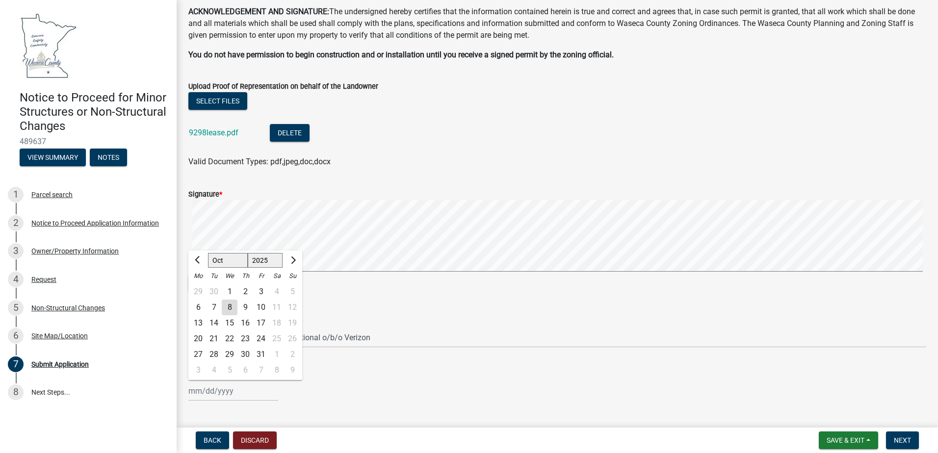
click at [228, 306] on div "8" at bounding box center [230, 308] width 16 height 16
type input "[DATE]"
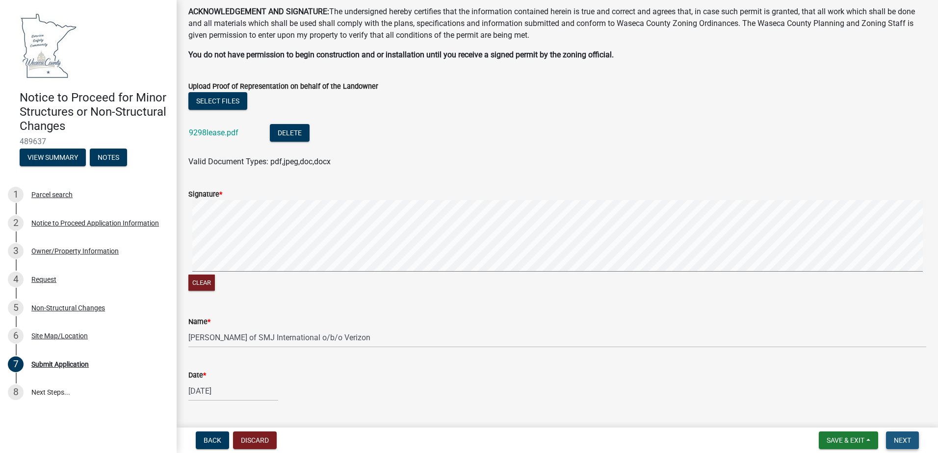
click at [907, 437] on span "Next" at bounding box center [902, 441] width 17 height 8
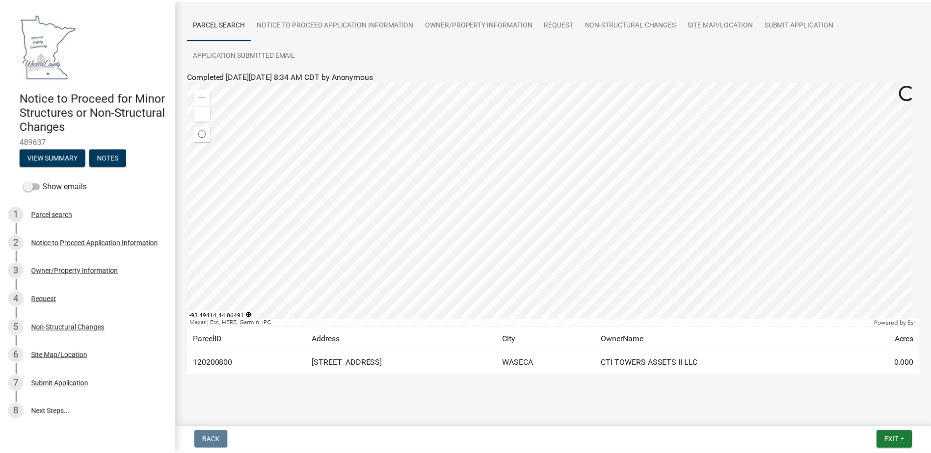
scroll to position [76, 0]
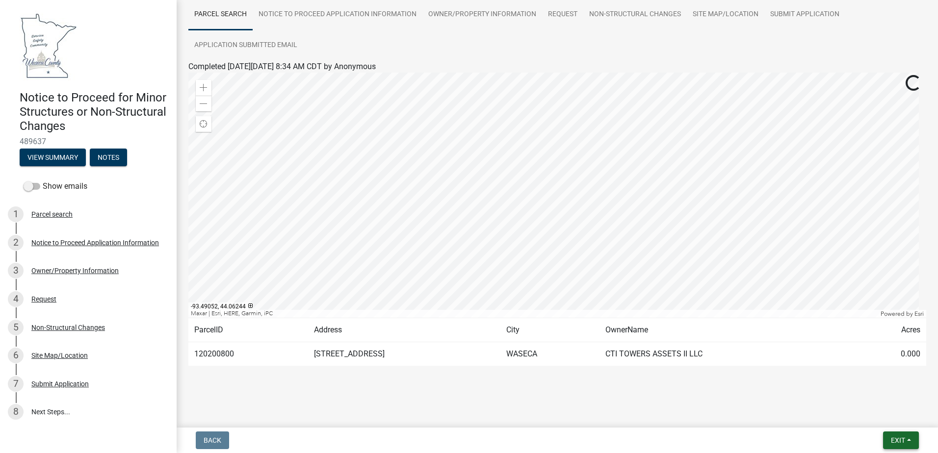
click at [898, 445] on button "Exit" at bounding box center [901, 441] width 36 height 18
click at [867, 413] on button "Save & Exit" at bounding box center [880, 415] width 79 height 24
